Goal: Information Seeking & Learning: Check status

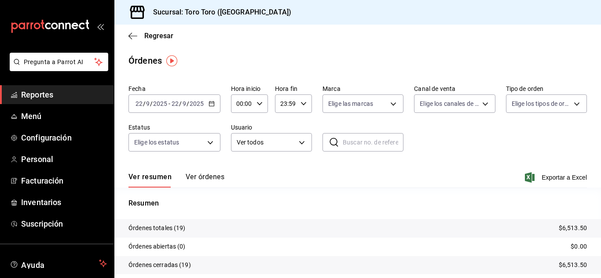
click at [51, 95] on span "Reportes" at bounding box center [64, 95] width 86 height 12
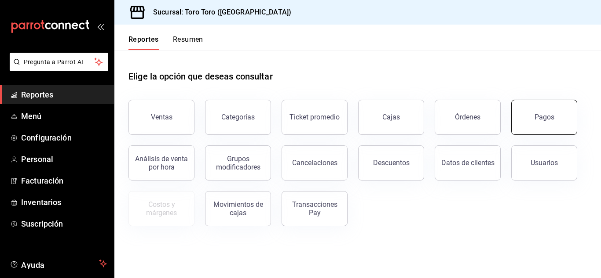
click at [542, 123] on button "Pagos" at bounding box center [544, 117] width 66 height 35
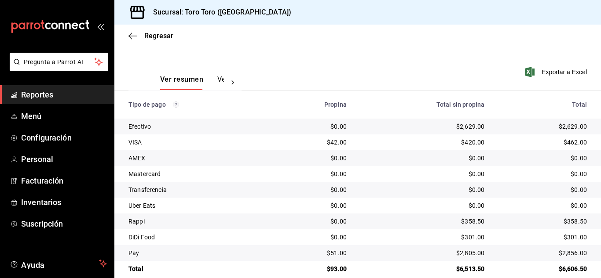
scroll to position [126, 0]
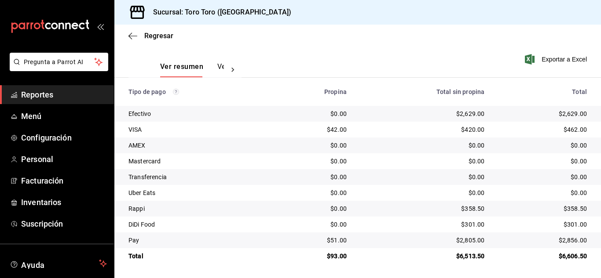
click at [65, 95] on span "Reportes" at bounding box center [64, 95] width 86 height 12
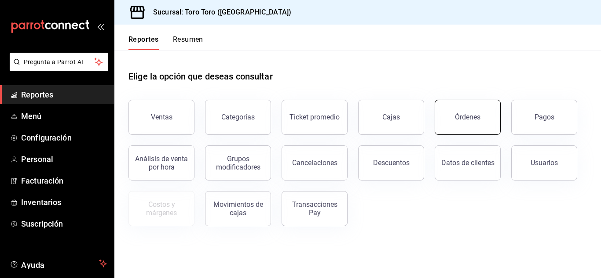
click at [490, 107] on button "Órdenes" at bounding box center [468, 117] width 66 height 35
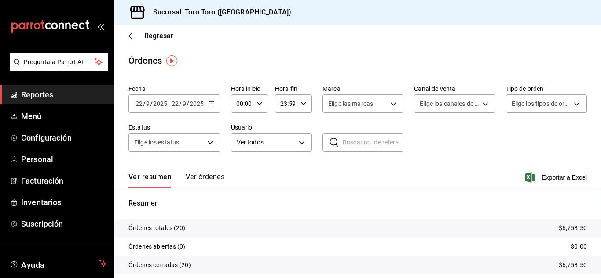
click at [54, 97] on span "Reportes" at bounding box center [64, 95] width 86 height 12
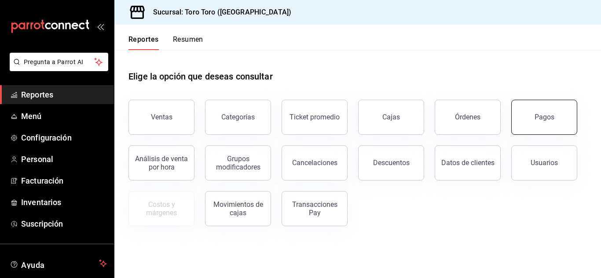
click at [533, 108] on button "Pagos" at bounding box center [544, 117] width 66 height 35
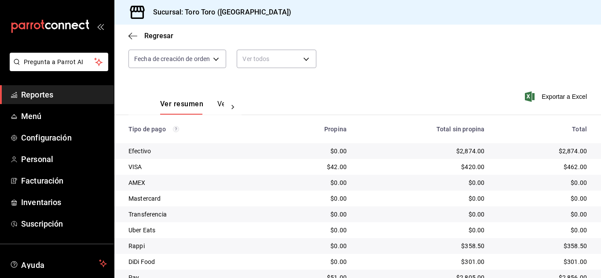
scroll to position [126, 0]
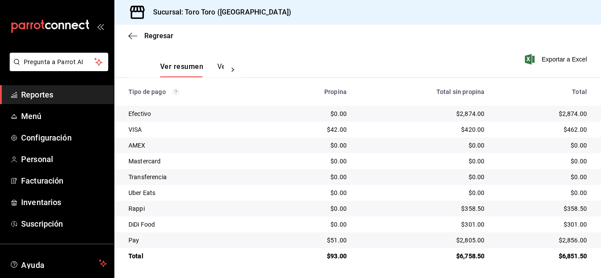
click at [48, 92] on span "Reportes" at bounding box center [64, 95] width 86 height 12
